Goal: Task Accomplishment & Management: Use online tool/utility

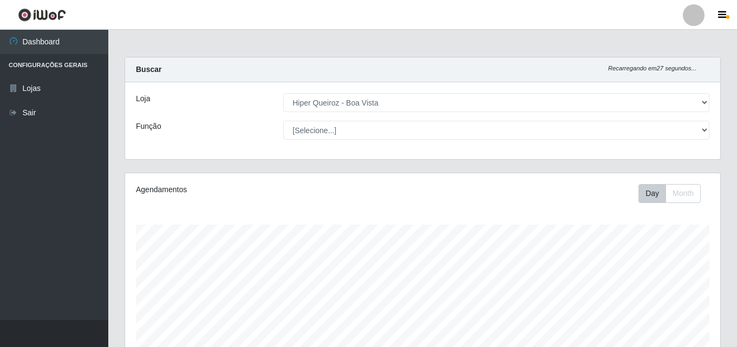
select select "514"
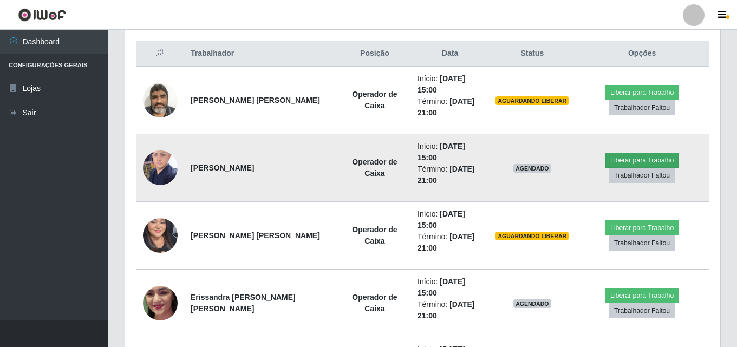
scroll to position [225, 595]
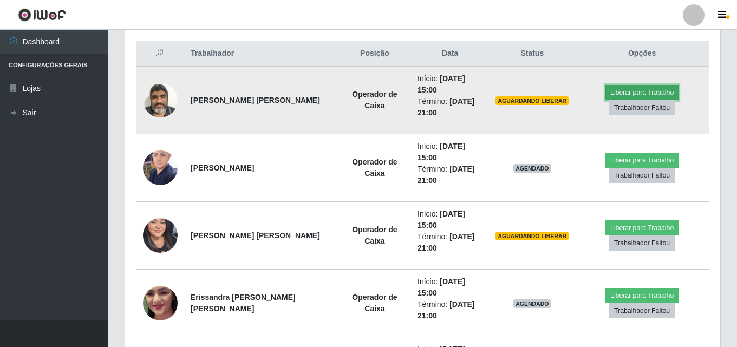
click at [644, 85] on button "Liberar para Trabalho" at bounding box center [642, 92] width 73 height 15
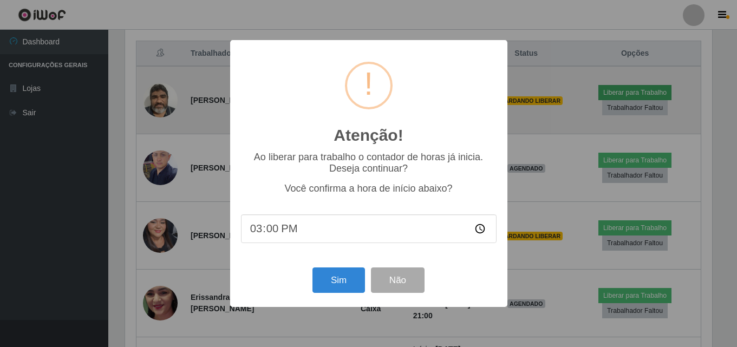
scroll to position [225, 590]
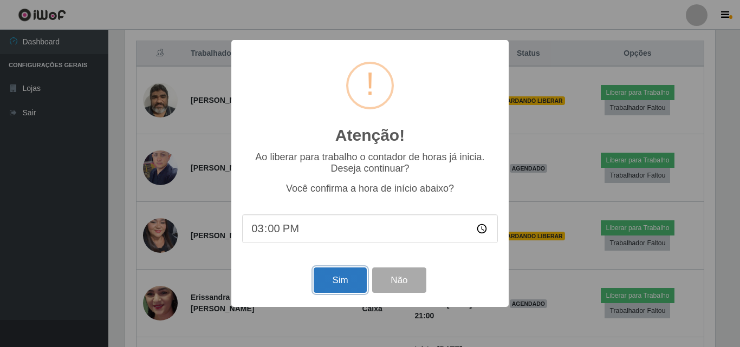
click at [337, 288] on button "Sim" at bounding box center [340, 280] width 53 height 25
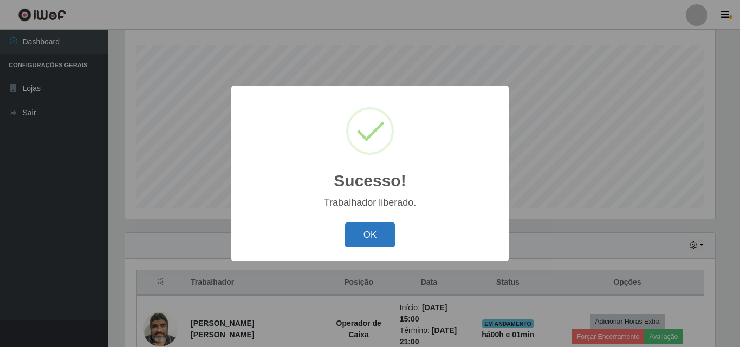
click at [373, 238] on button "OK" at bounding box center [370, 235] width 50 height 25
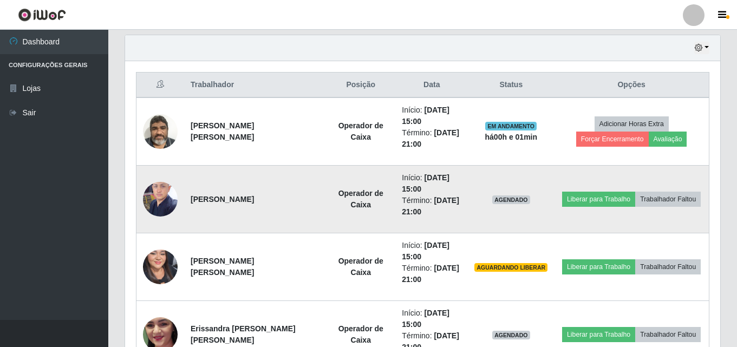
scroll to position [396, 0]
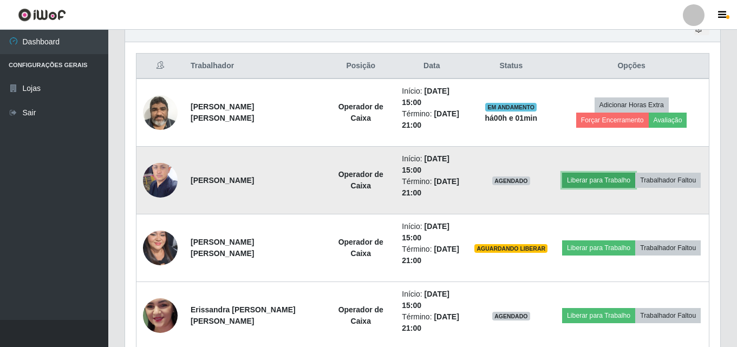
click at [608, 174] on button "Liberar para Trabalho" at bounding box center [598, 180] width 73 height 15
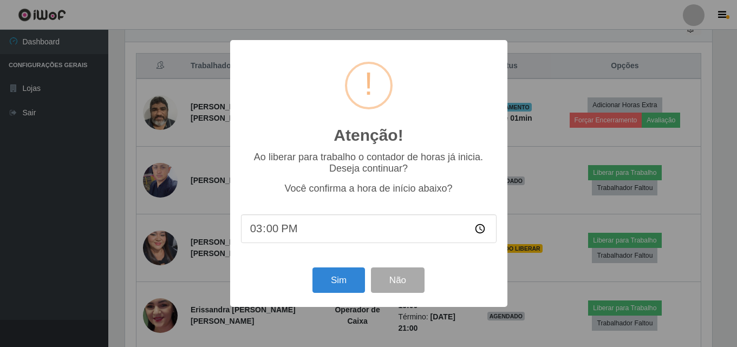
scroll to position [225, 590]
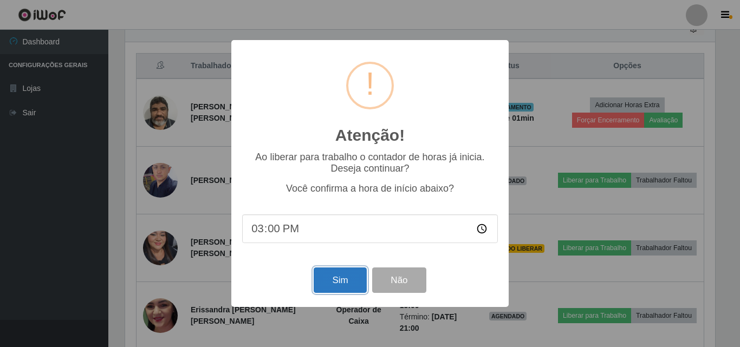
drag, startPoint x: 341, startPoint y: 280, endPoint x: 345, endPoint y: 268, distance: 11.8
click at [342, 278] on button "Sim" at bounding box center [340, 280] width 53 height 25
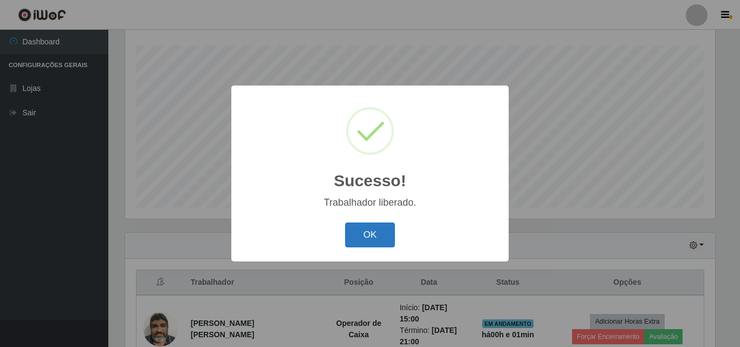
click at [373, 235] on button "OK" at bounding box center [370, 235] width 50 height 25
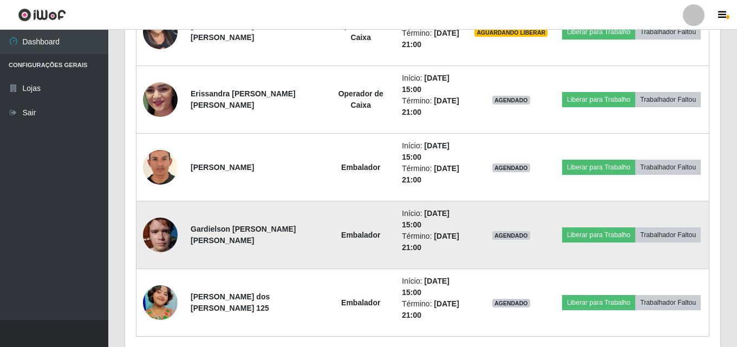
scroll to position [613, 0]
click at [585, 235] on button "Liberar para Trabalho" at bounding box center [598, 234] width 73 height 15
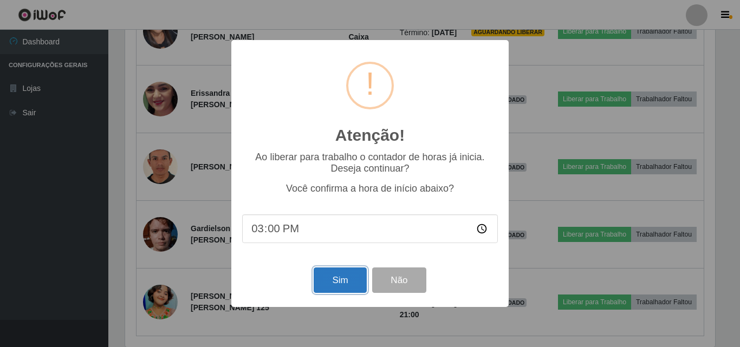
click at [326, 287] on button "Sim" at bounding box center [340, 280] width 53 height 25
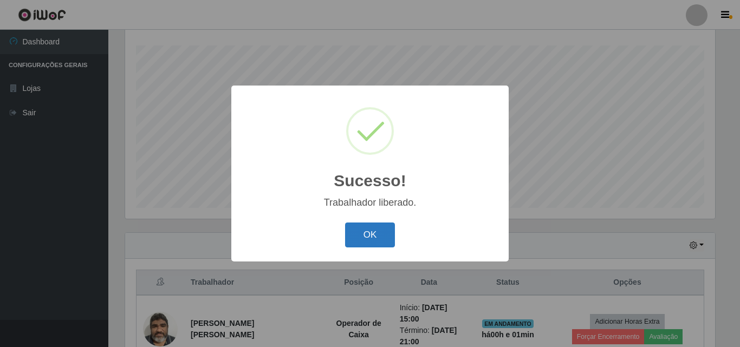
click at [374, 238] on button "OK" at bounding box center [370, 235] width 50 height 25
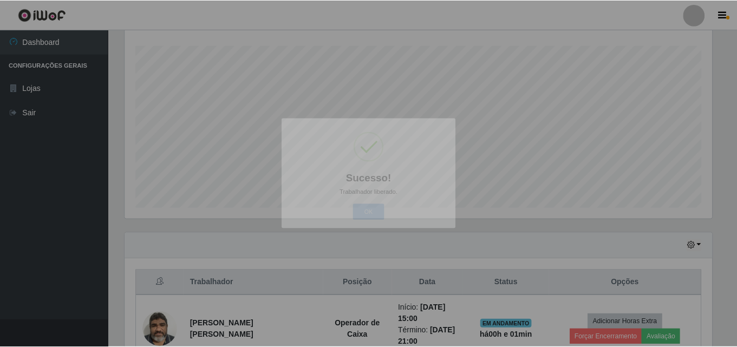
scroll to position [0, 0]
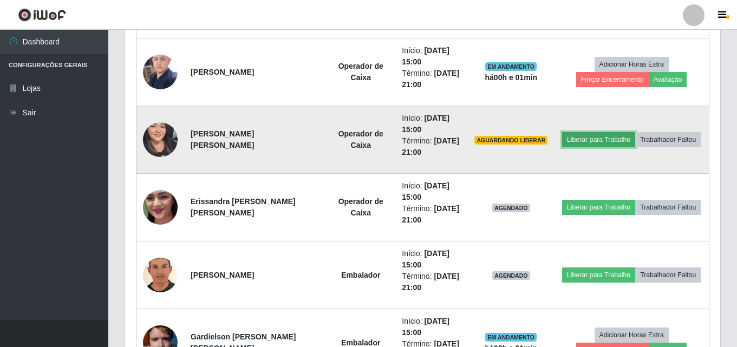
click at [574, 138] on button "Liberar para Trabalho" at bounding box center [598, 139] width 73 height 15
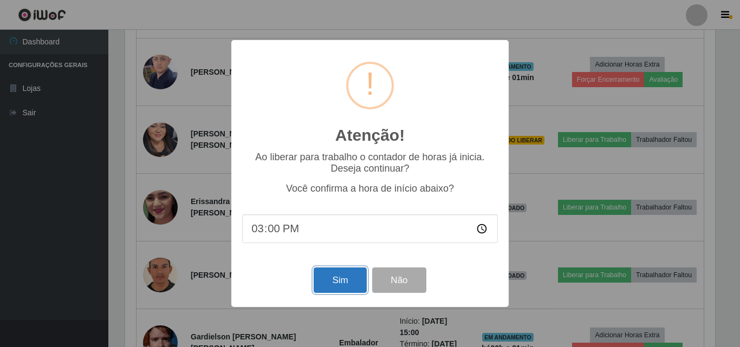
click at [336, 289] on button "Sim" at bounding box center [340, 280] width 53 height 25
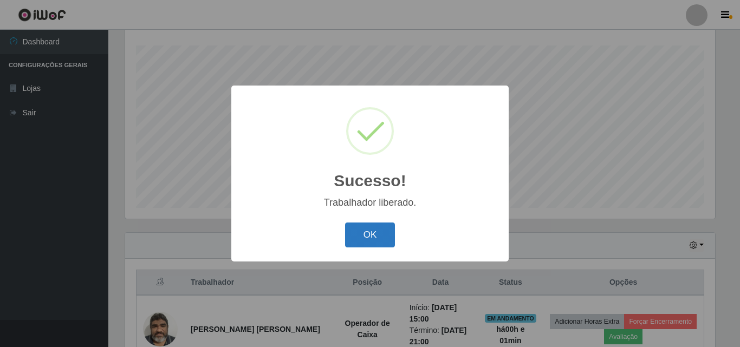
click at [368, 232] on button "OK" at bounding box center [370, 235] width 50 height 25
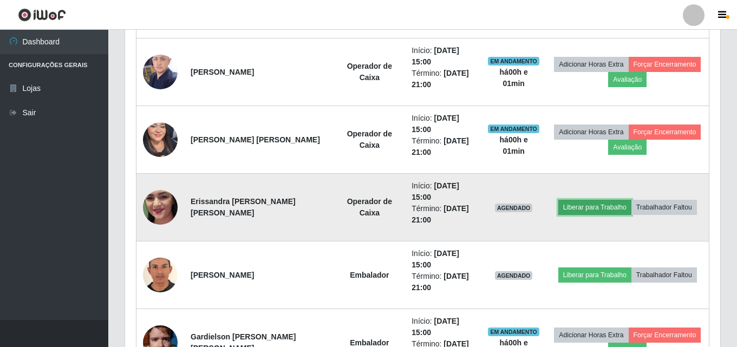
click at [579, 212] on button "Liberar para Trabalho" at bounding box center [594, 207] width 73 height 15
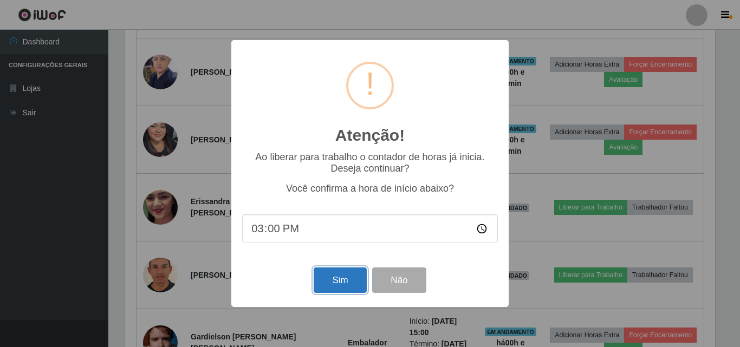
click at [354, 281] on button "Sim" at bounding box center [340, 280] width 53 height 25
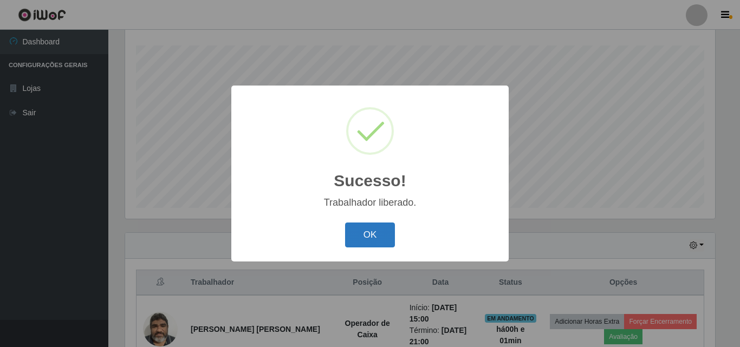
click at [376, 233] on button "OK" at bounding box center [370, 235] width 50 height 25
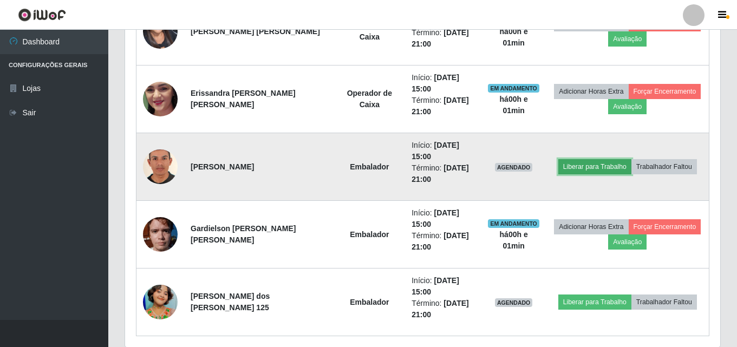
click at [590, 166] on button "Liberar para Trabalho" at bounding box center [594, 166] width 73 height 15
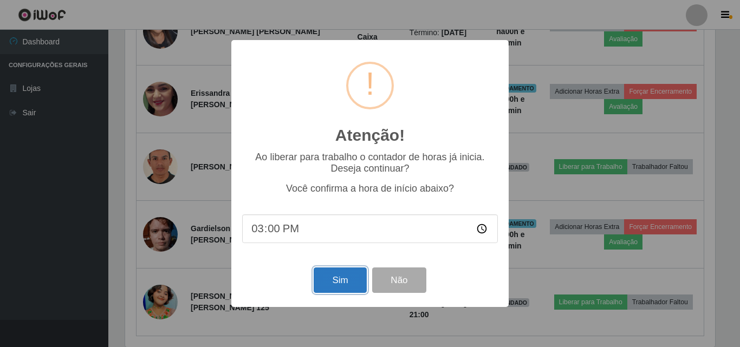
click at [340, 281] on button "Sim" at bounding box center [340, 280] width 53 height 25
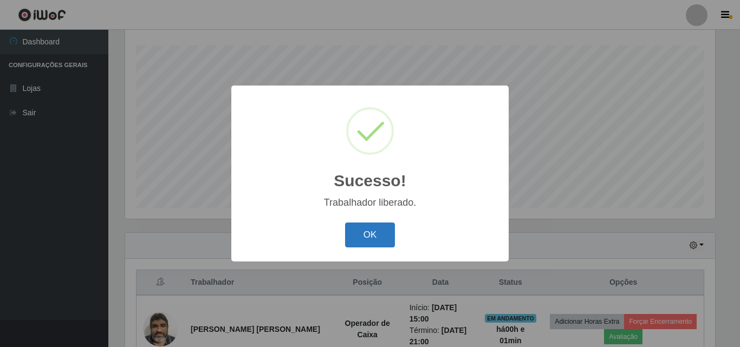
click at [377, 235] on button "OK" at bounding box center [370, 235] width 50 height 25
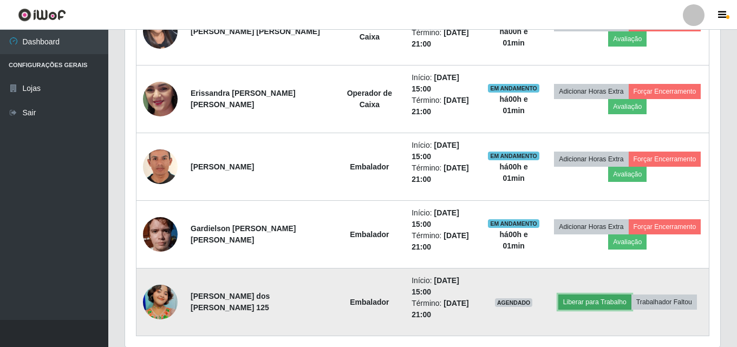
click at [570, 298] on button "Liberar para Trabalho" at bounding box center [594, 302] width 73 height 15
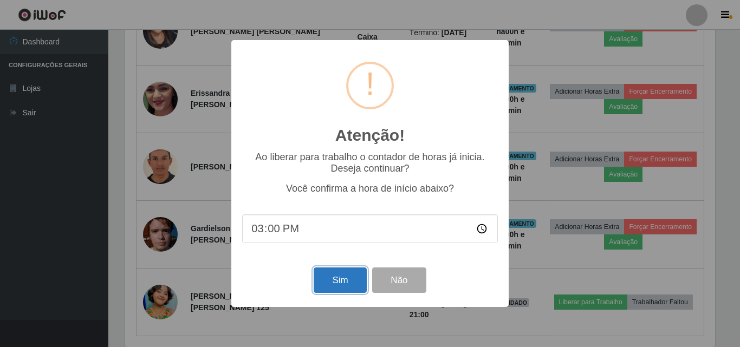
click at [335, 277] on button "Sim" at bounding box center [340, 280] width 53 height 25
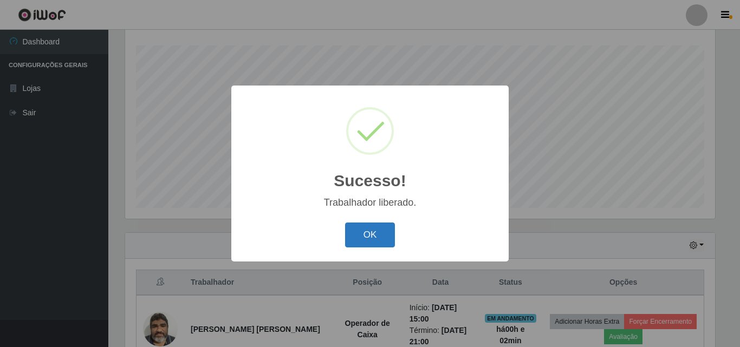
click at [368, 242] on button "OK" at bounding box center [370, 235] width 50 height 25
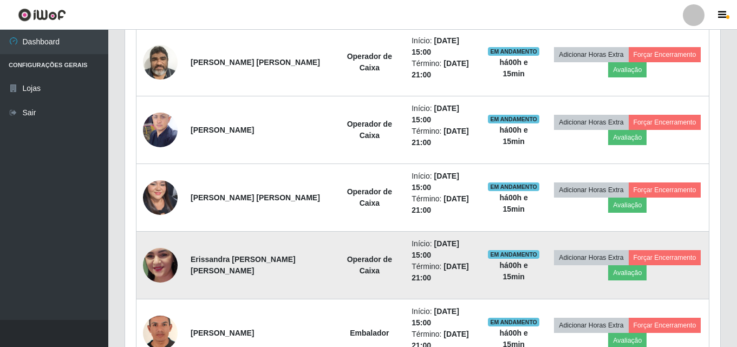
scroll to position [491, 0]
